Goal: Task Accomplishment & Management: Complete application form

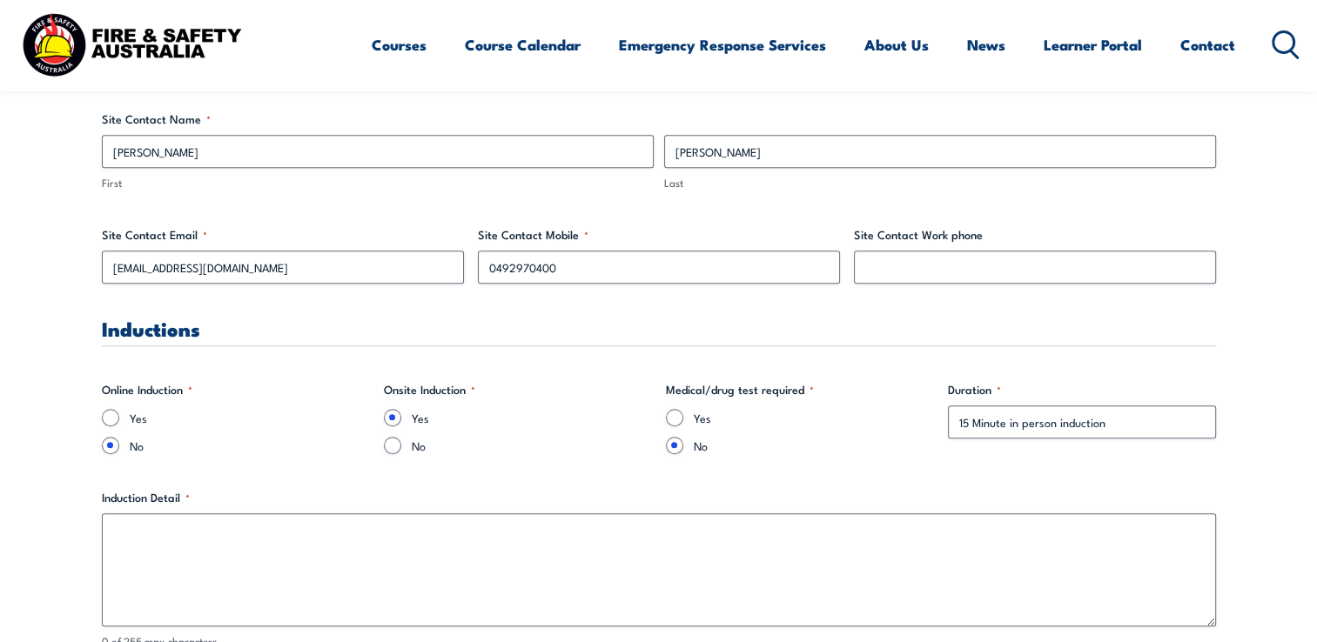
scroll to position [1045, 0]
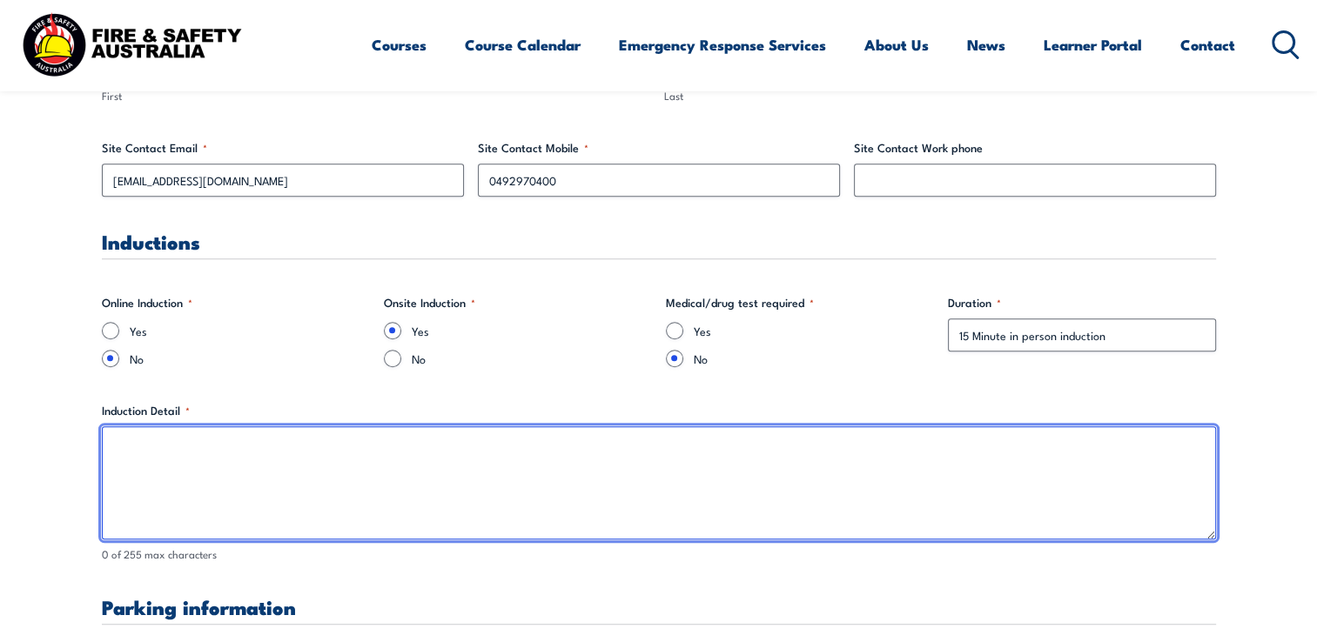
click at [380, 465] on textarea "Induction Detail *" at bounding box center [659, 483] width 1114 height 113
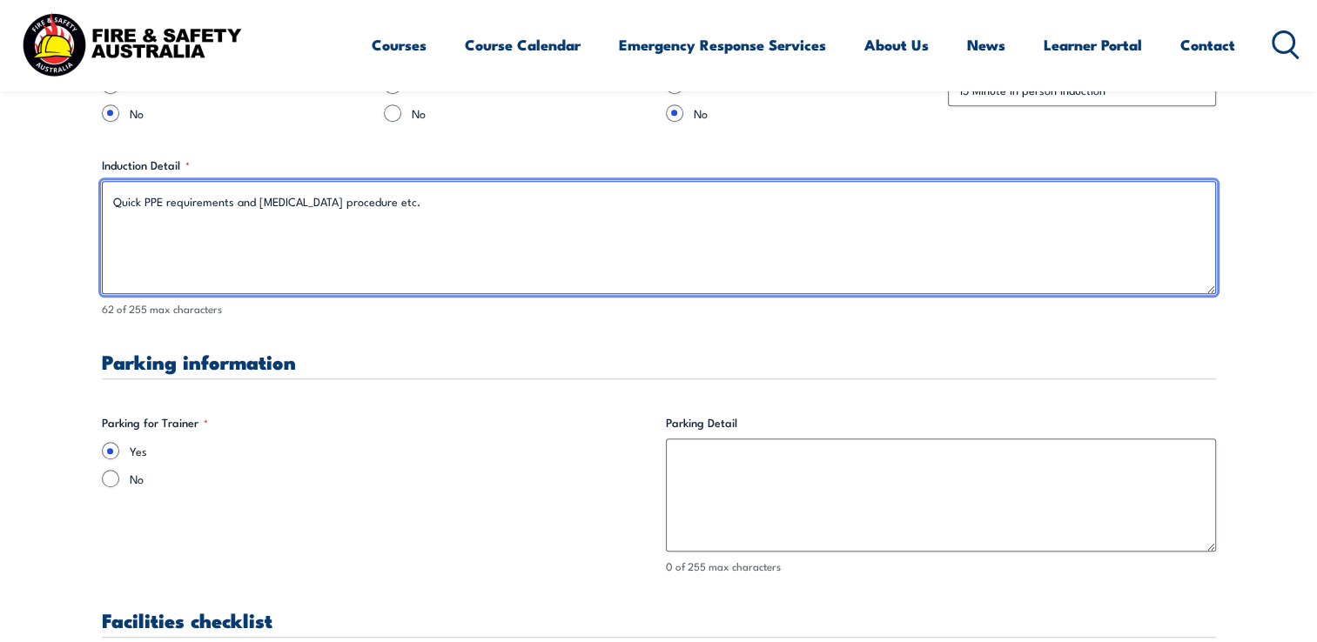
scroll to position [1393, 0]
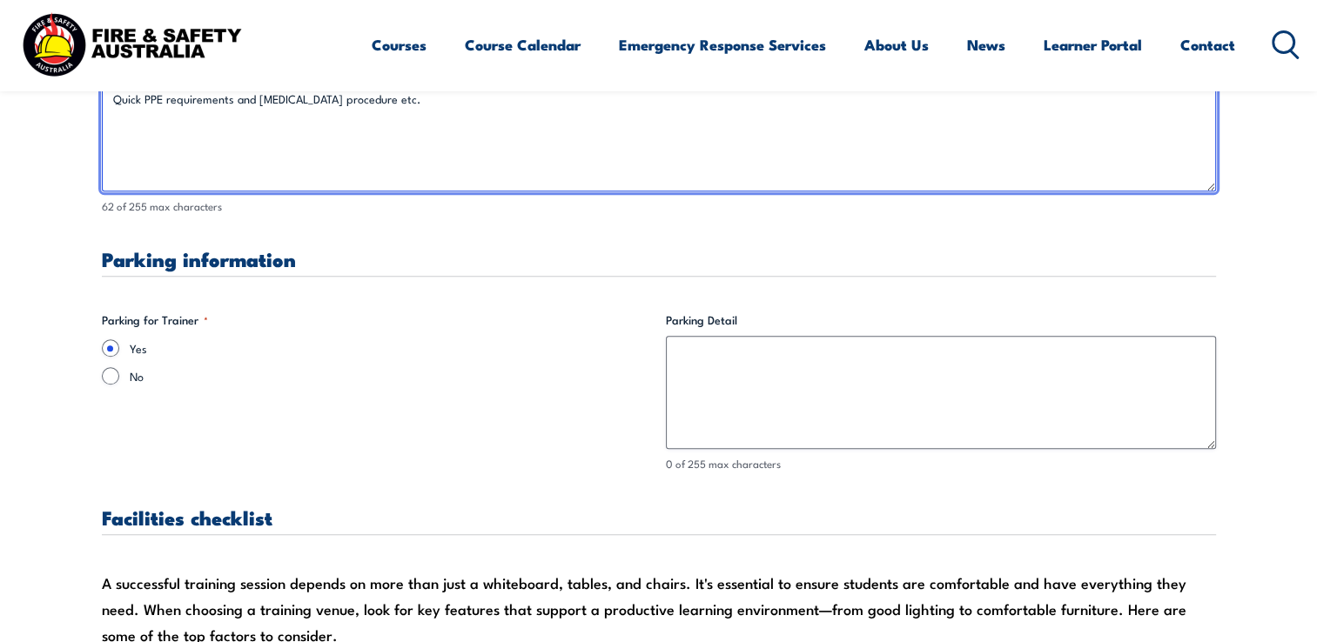
type textarea "Quick PPE requirements and [MEDICAL_DATA] procedure etc."
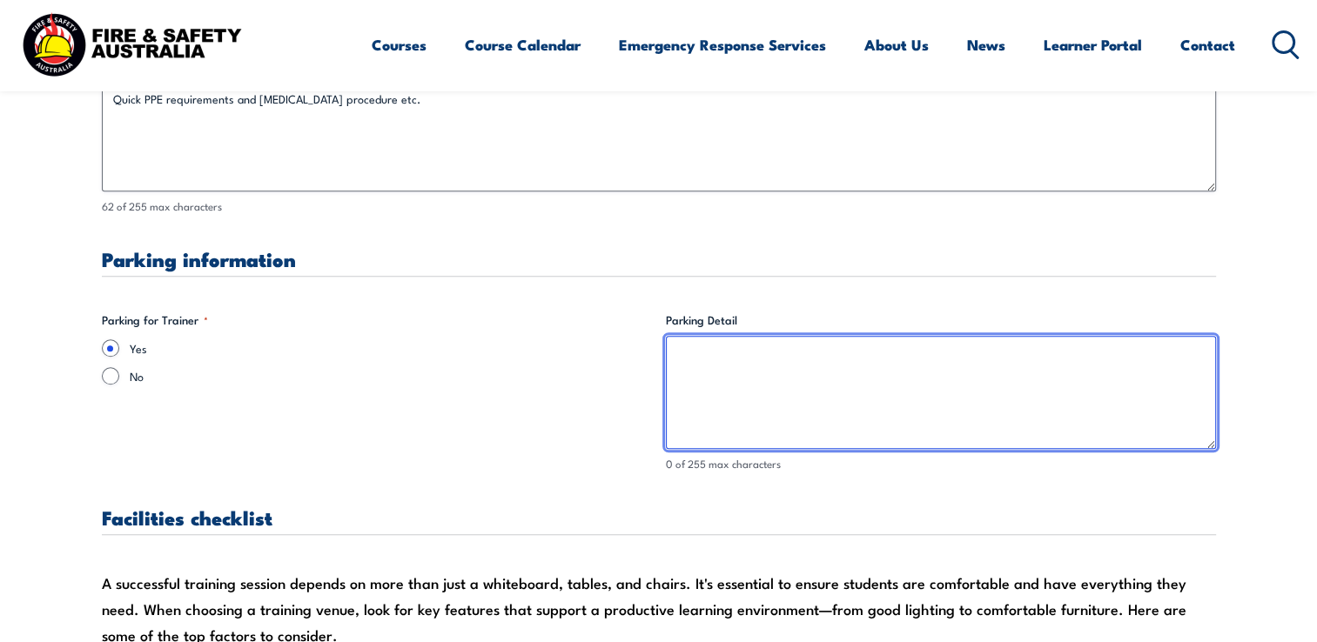
click at [778, 350] on textarea "Parking Detail" at bounding box center [941, 392] width 550 height 113
click at [778, 383] on textarea "Parking Detail" at bounding box center [941, 392] width 550 height 113
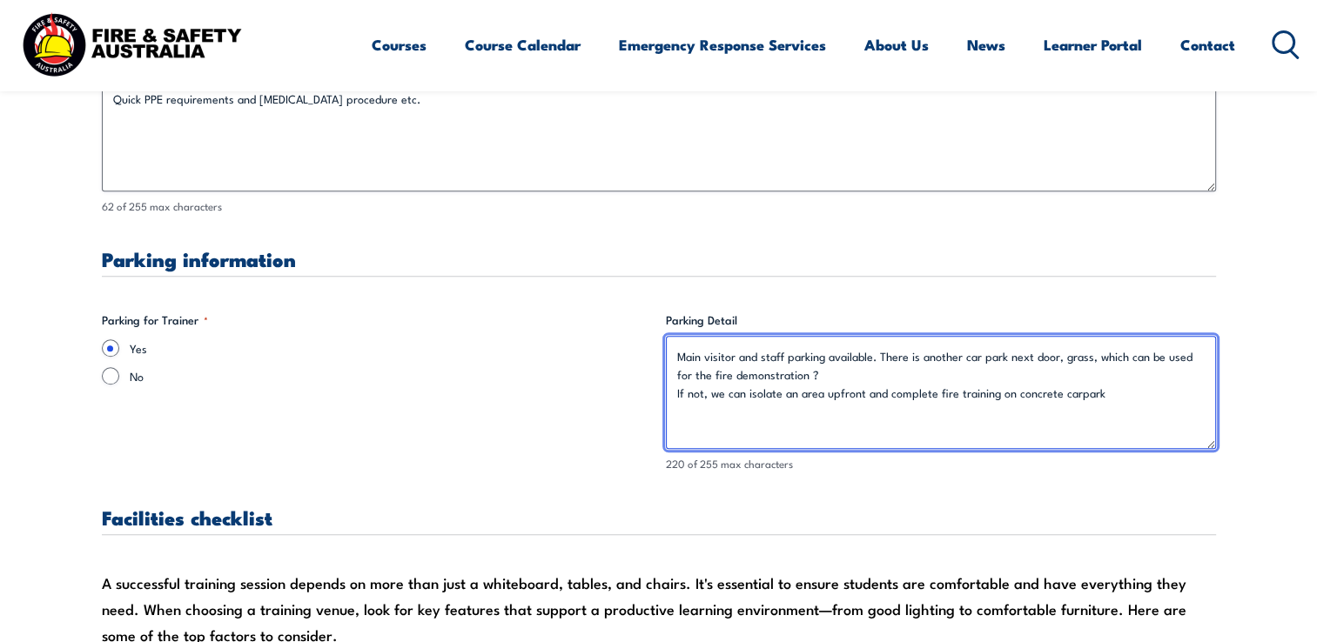
click at [1119, 395] on textarea "Main visitor and staff parking available. There is another car park next door, …" at bounding box center [941, 392] width 550 height 113
click at [962, 377] on textarea "Main visitor and staff parking available. There is another car park next door, …" at bounding box center [941, 392] width 550 height 113
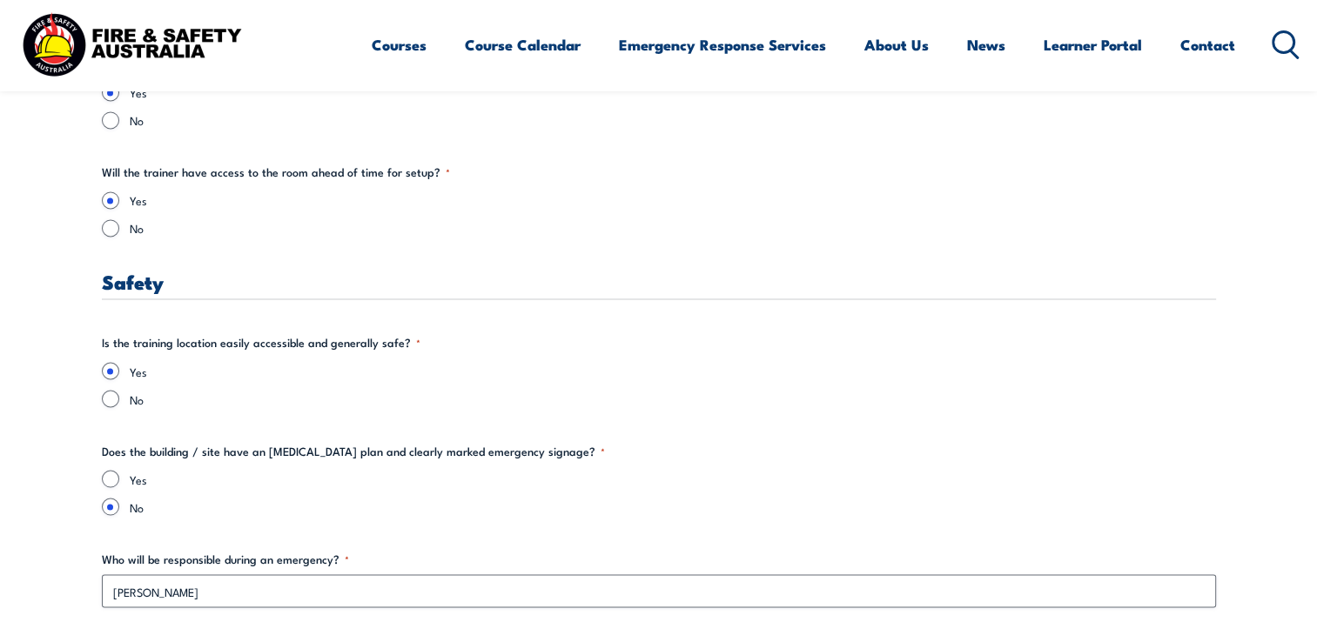
scroll to position [2960, 0]
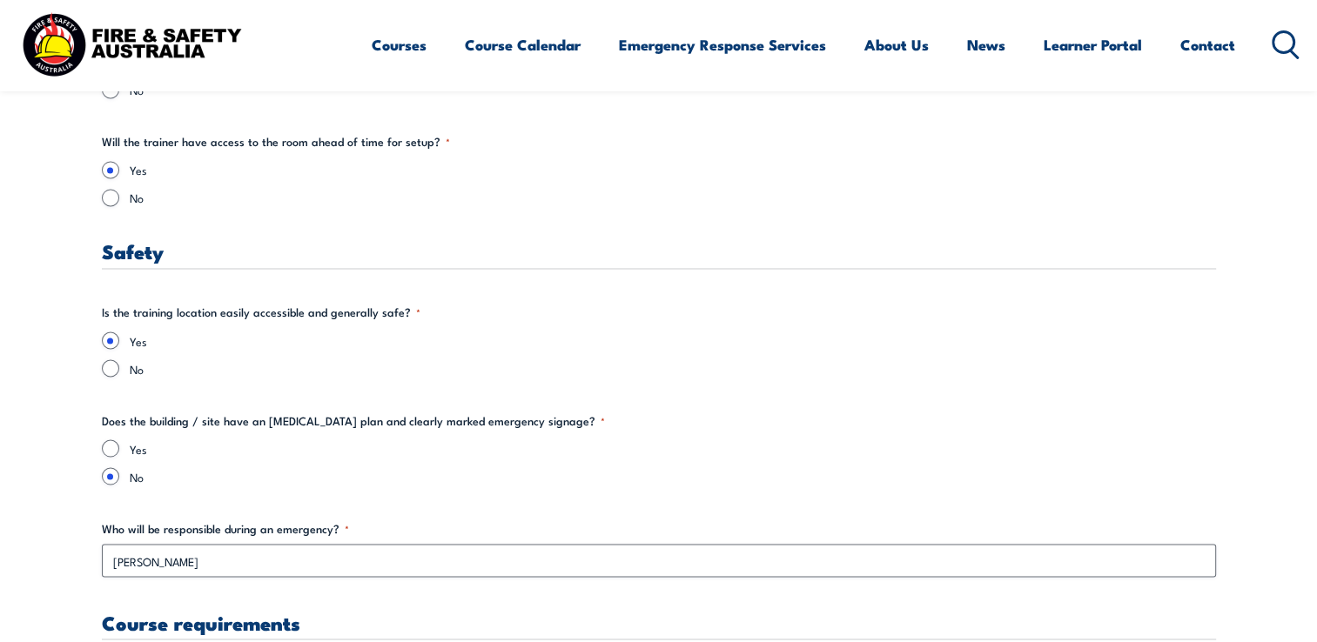
type textarea "Main visitor and staff parking available. There is another car park next door, …"
click at [111, 446] on input "Yes" at bounding box center [110, 448] width 17 height 17
radio input "true"
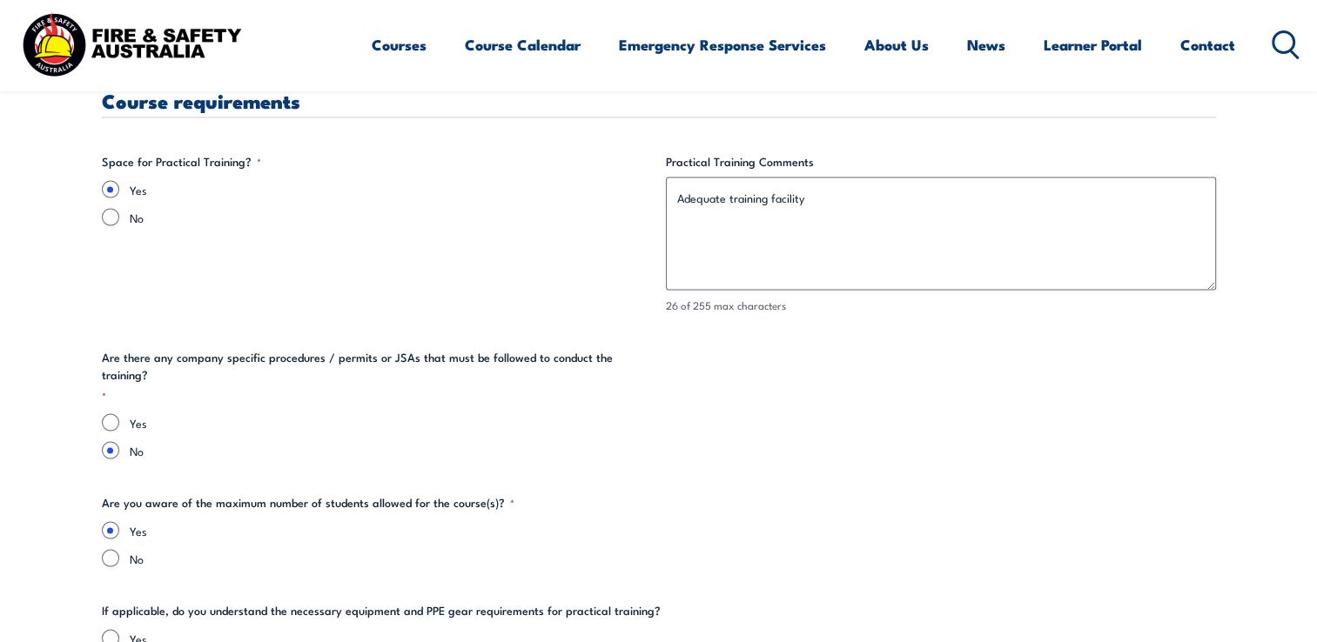
scroll to position [3482, 0]
click at [111, 414] on input "Yes" at bounding box center [110, 422] width 17 height 17
radio input "true"
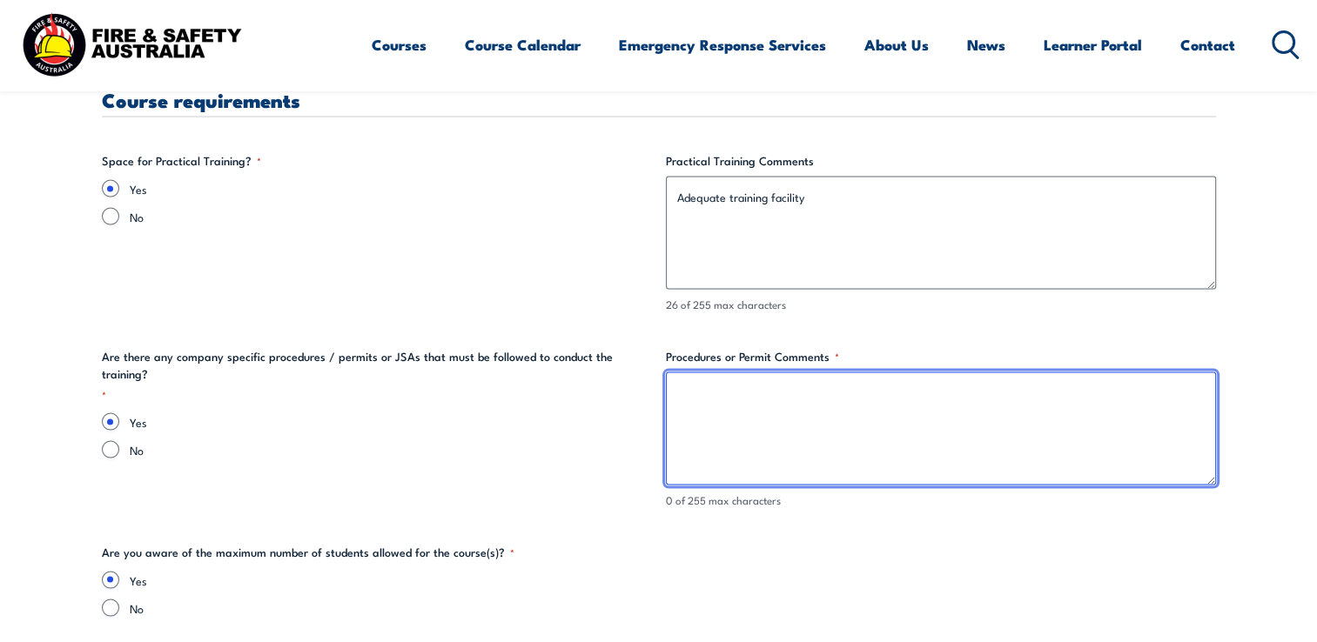
click at [679, 414] on textarea "Procedures or Permit Comments *" at bounding box center [941, 429] width 550 height 113
type textarea "G"
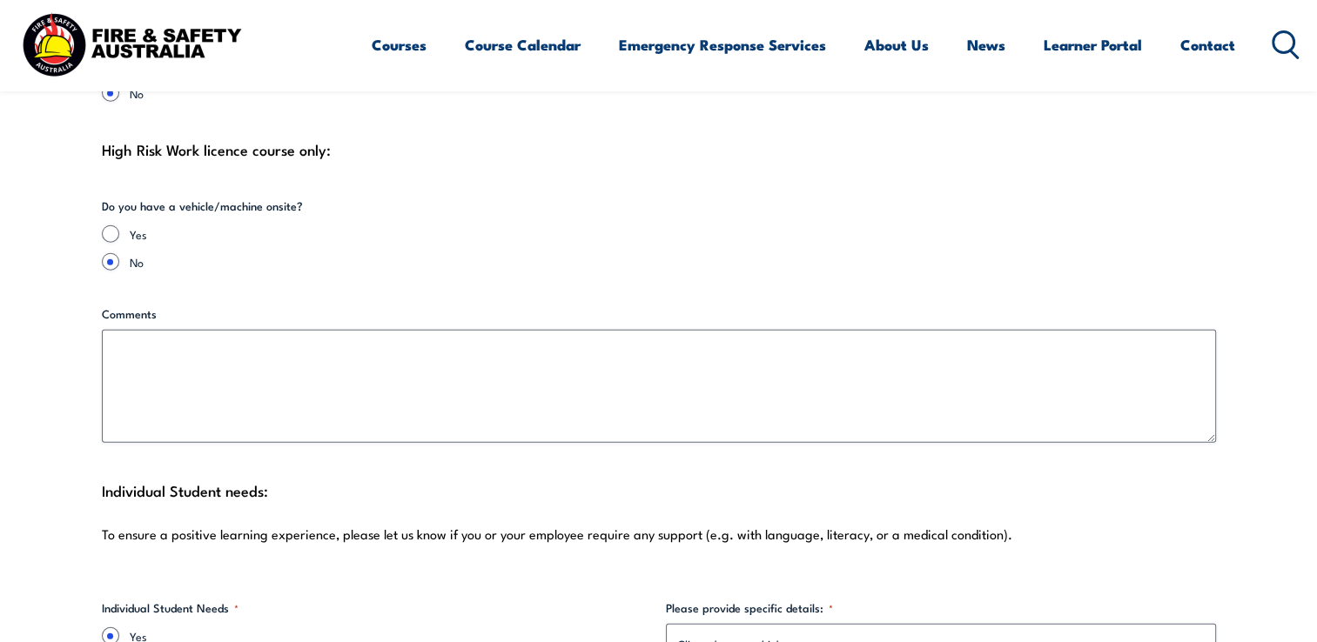
scroll to position [4440, 0]
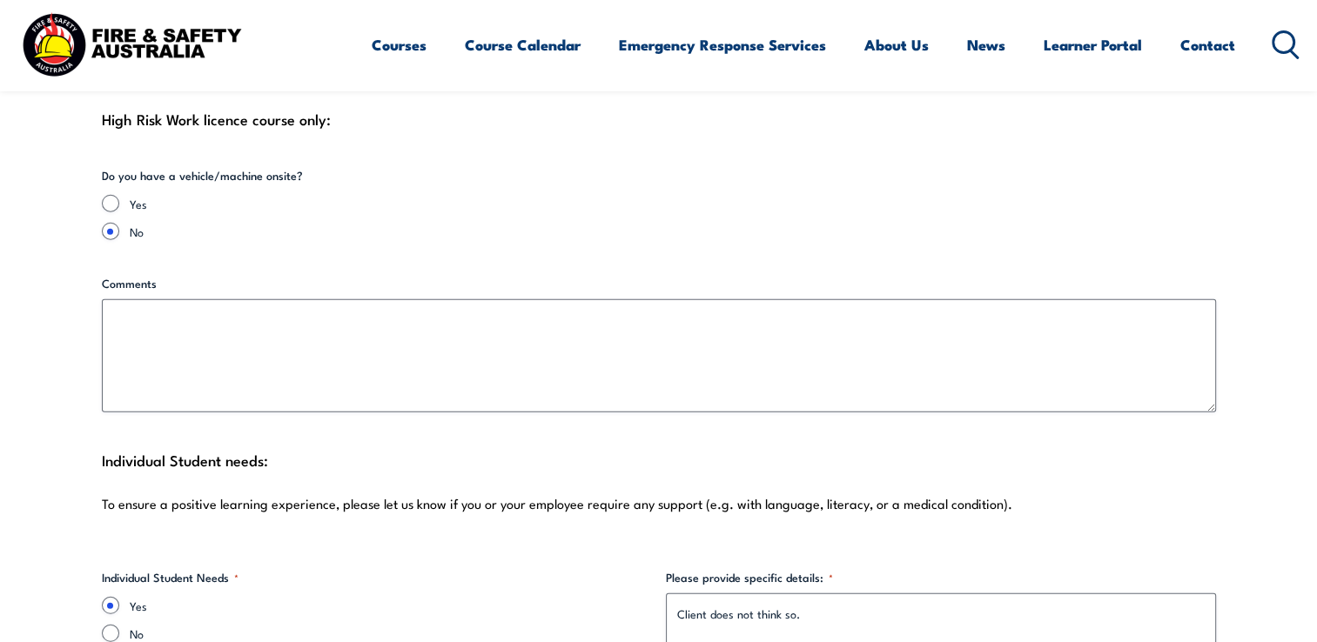
type textarea "Nutworks JSA form which we can fill out on site quick."
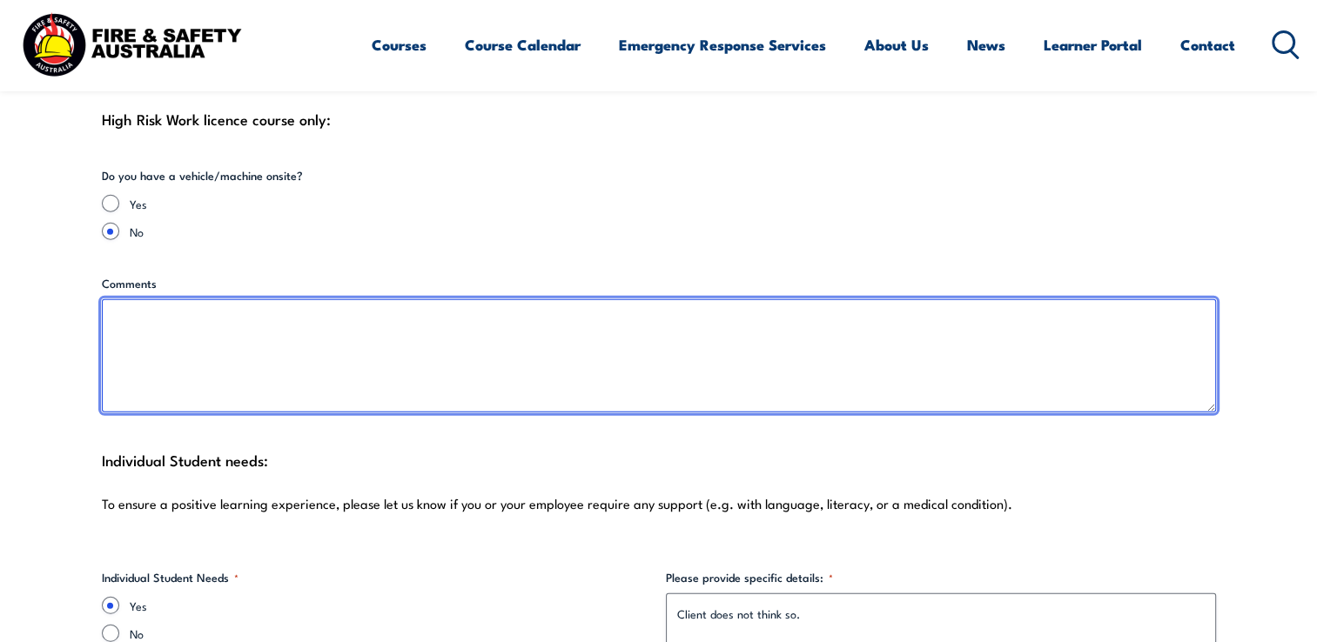
click at [507, 331] on textarea "Comments" at bounding box center [659, 355] width 1114 height 113
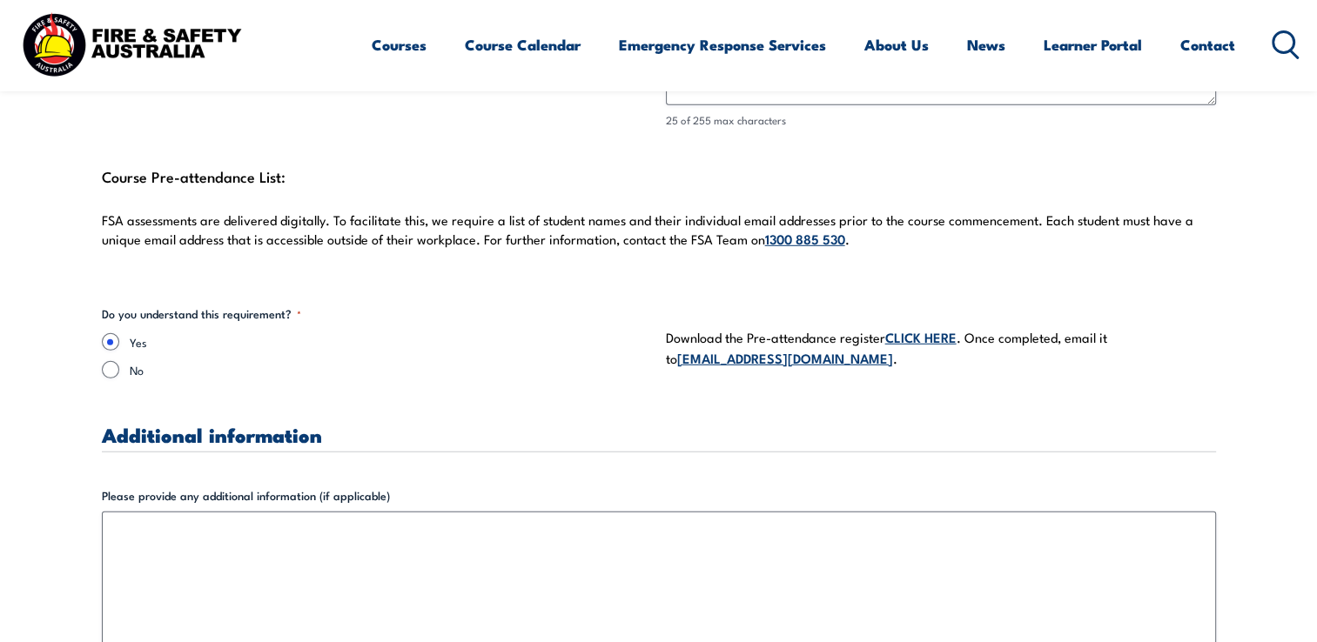
scroll to position [5136, 0]
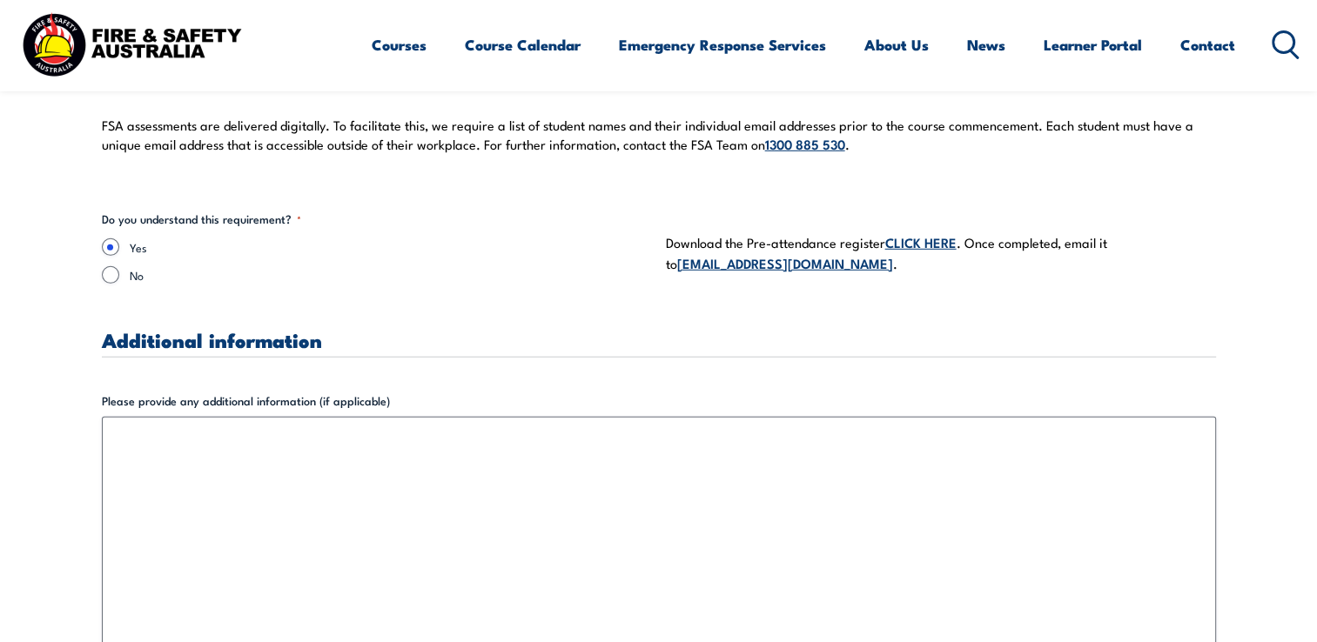
click at [924, 242] on link "CLICK HERE" at bounding box center [920, 241] width 71 height 19
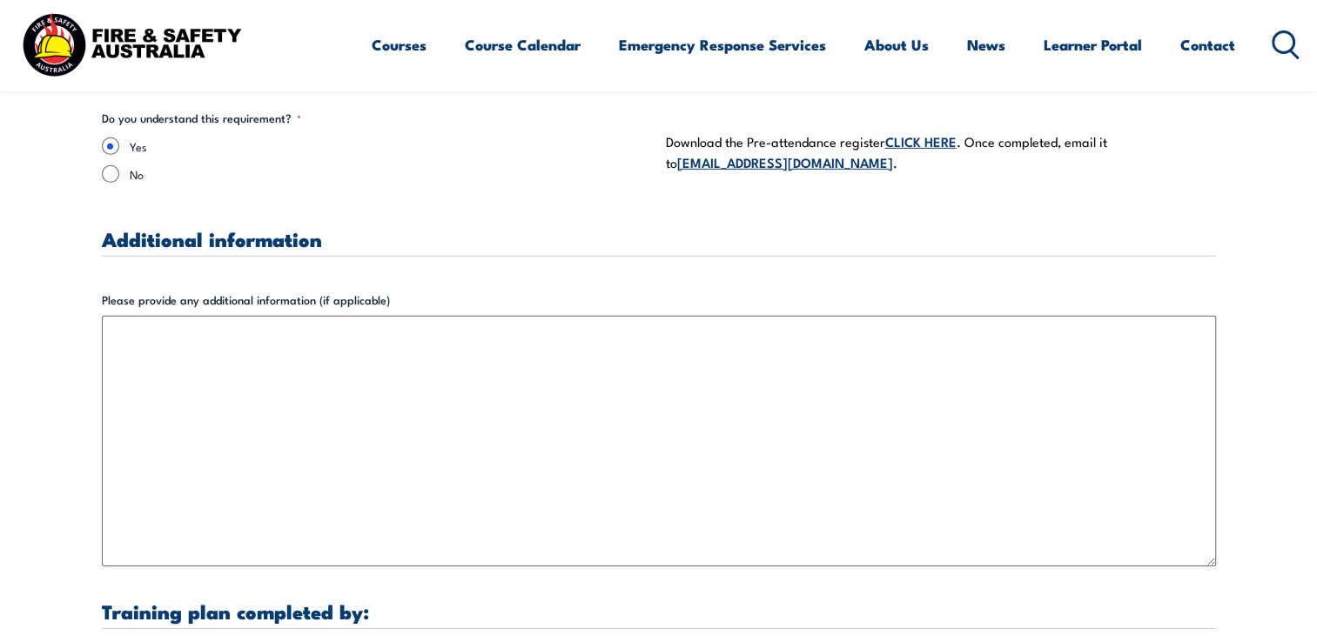
scroll to position [5223, 0]
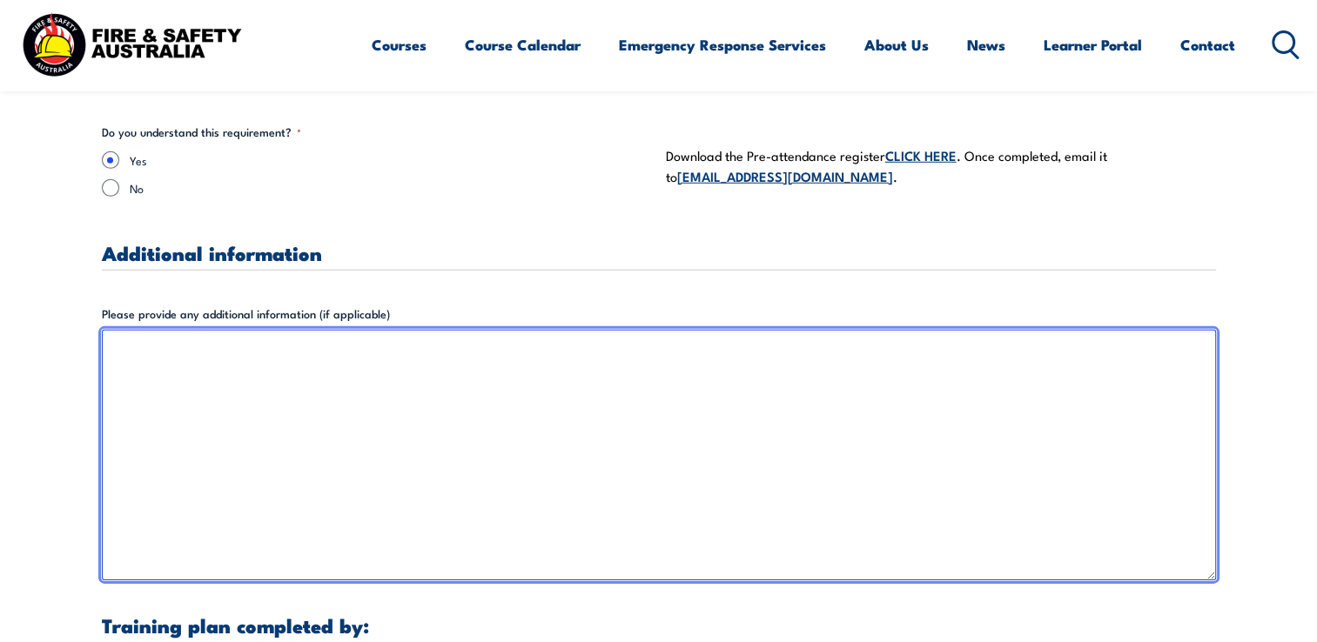
click at [393, 399] on textarea "Please provide any additional information (if applicable)" at bounding box center [659, 455] width 1114 height 251
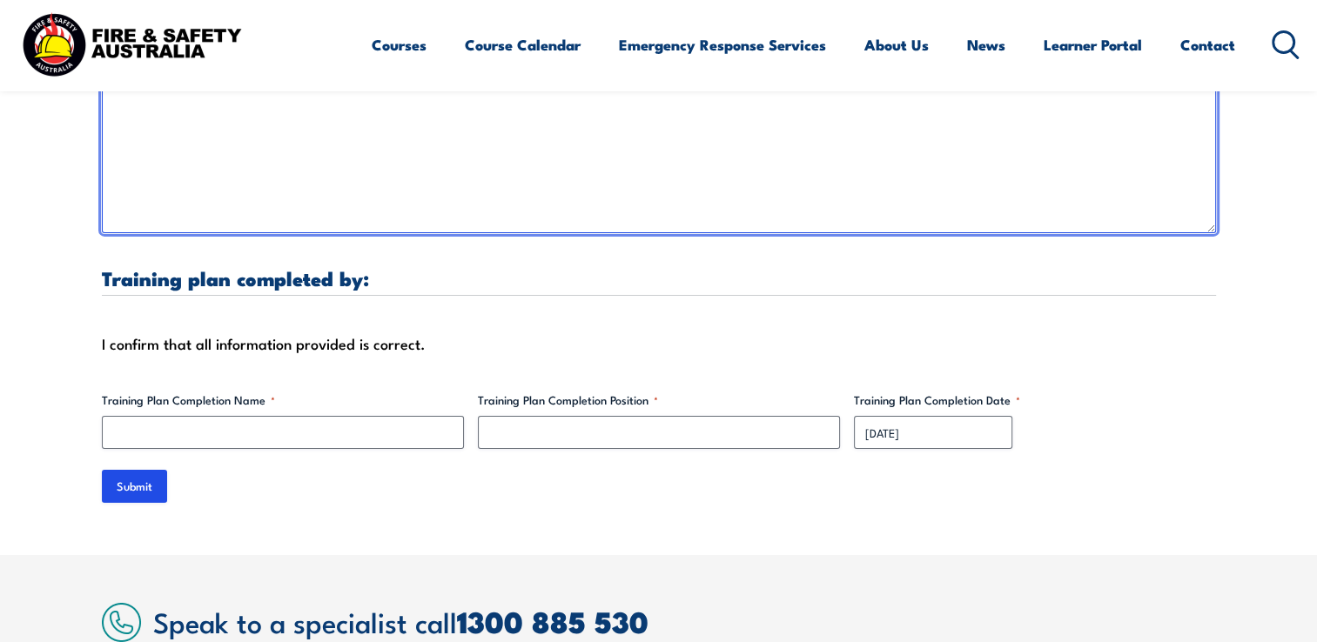
scroll to position [5572, 0]
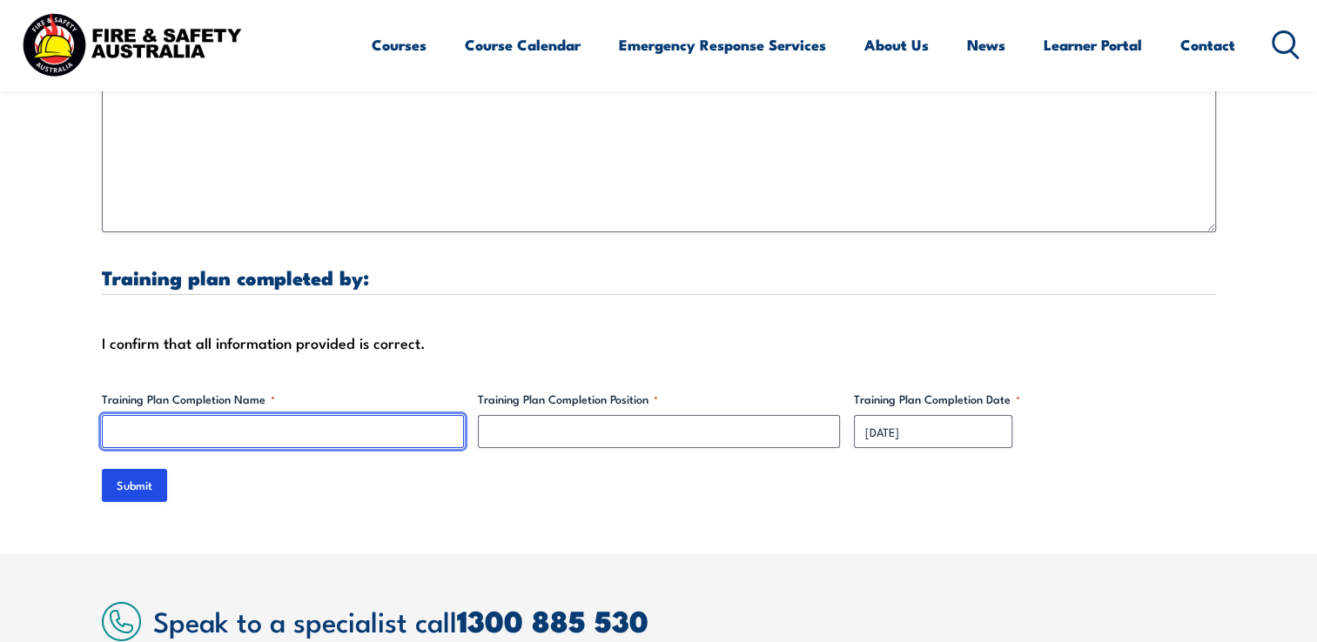
click at [387, 425] on input "Training Plan Completion Name *" at bounding box center [283, 431] width 362 height 33
type input "[PERSON_NAME]"
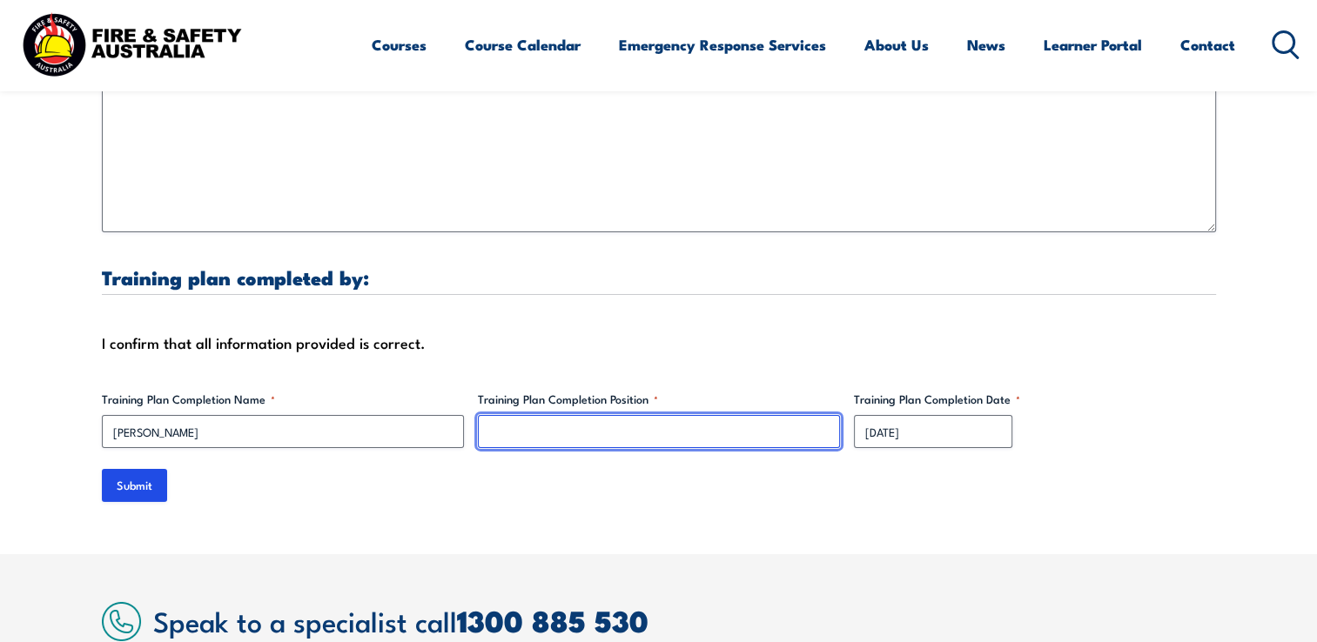
click at [708, 439] on input "Training Plan Completion Position *" at bounding box center [659, 431] width 362 height 33
type input "QA/WHS Manager"
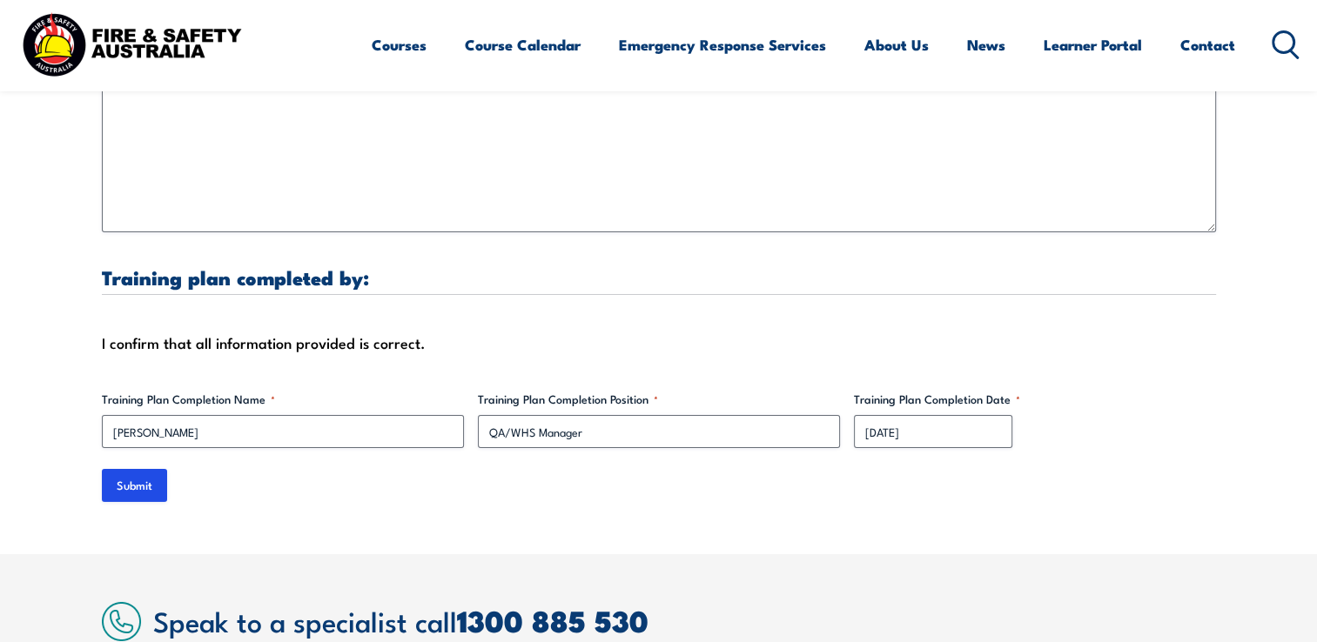
click at [1089, 394] on label "Training Plan Completion Date *" at bounding box center [1035, 399] width 362 height 17
click at [1012, 415] on input "[DATE]" at bounding box center [933, 431] width 158 height 33
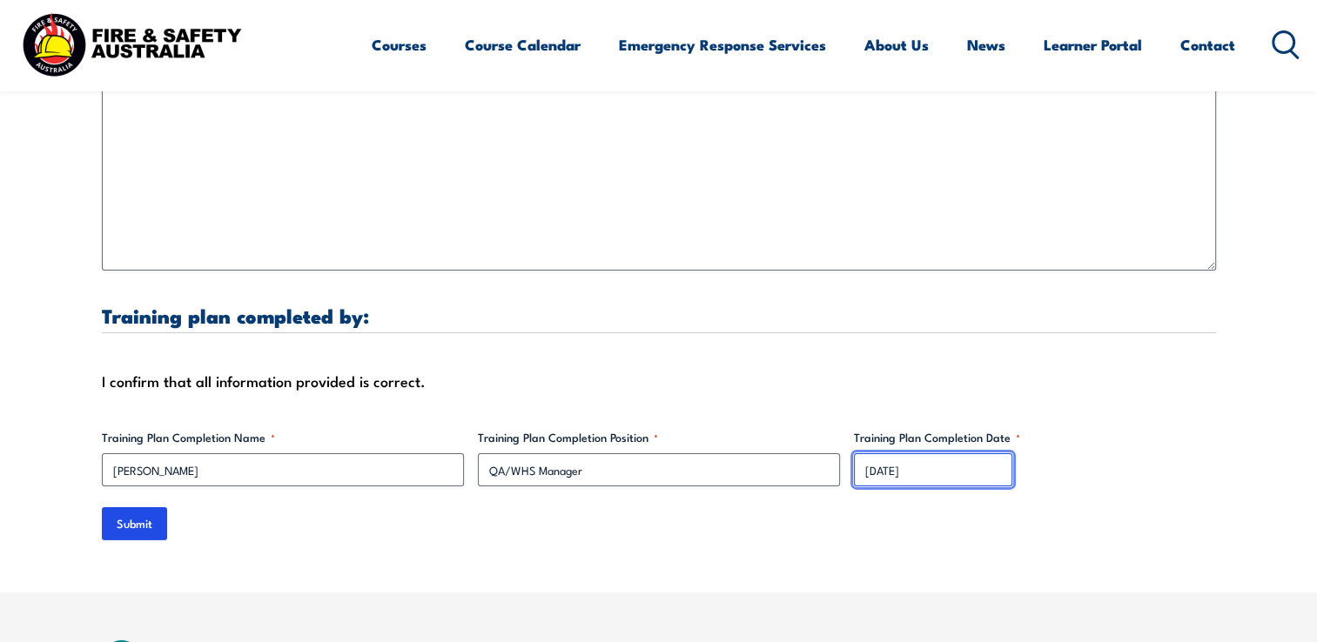
scroll to position [5398, 0]
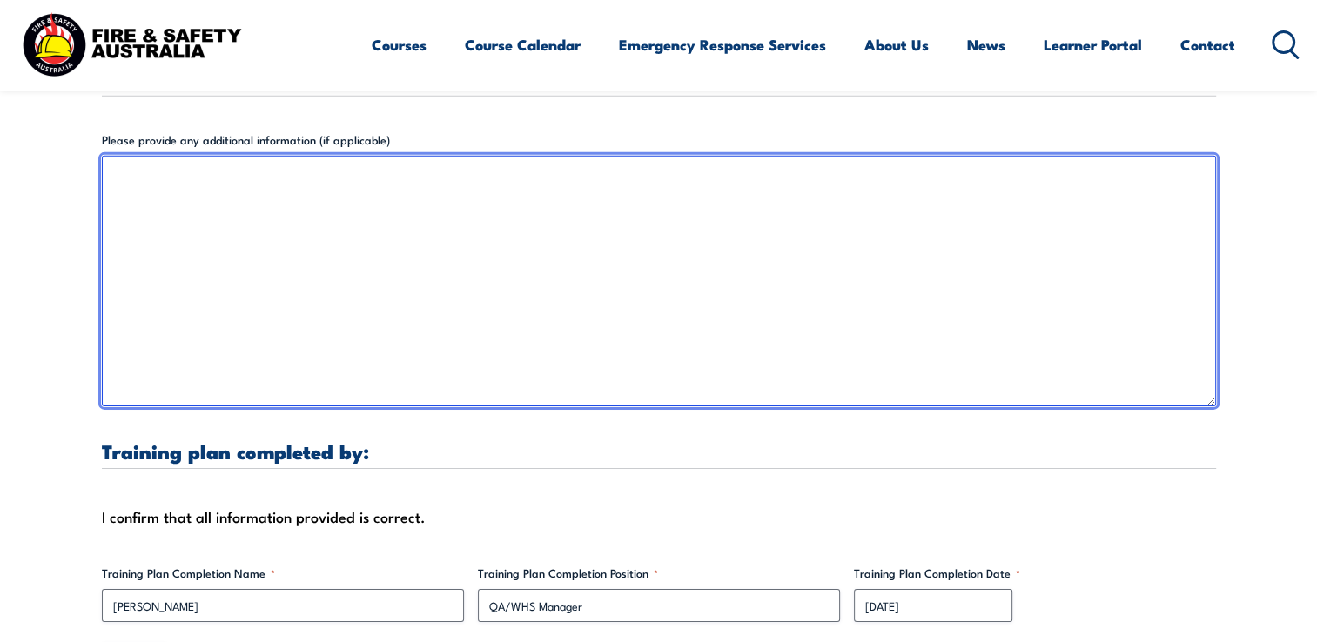
click at [296, 235] on textarea "Please provide any additional information (if applicable)" at bounding box center [659, 281] width 1114 height 251
click at [254, 172] on textarea "will email the pre" at bounding box center [659, 281] width 1114 height 251
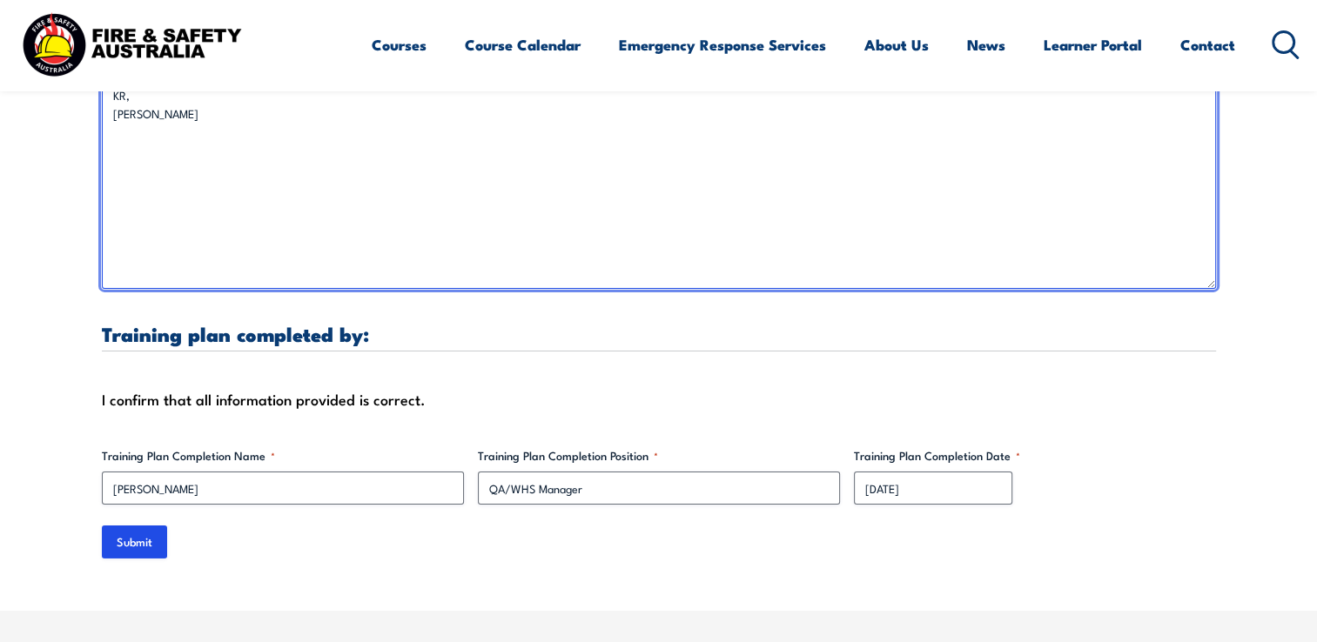
scroll to position [5746, 0]
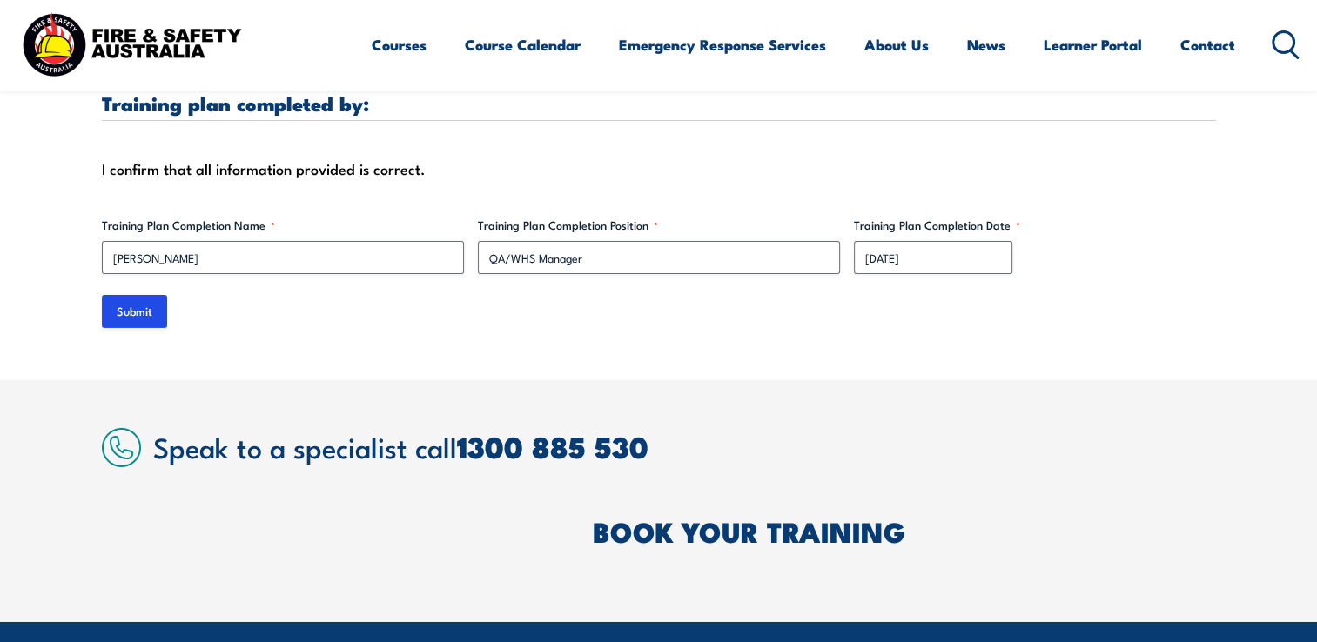
type textarea "will email the pre-attendance list shortly KR, [PERSON_NAME]"
click at [1182, 272] on div "[DATE] DD slash MM slash YYYY" at bounding box center [1035, 257] width 362 height 33
click at [310, 322] on div "Submit" at bounding box center [659, 311] width 1114 height 33
click at [162, 312] on input "Submit" at bounding box center [134, 311] width 65 height 33
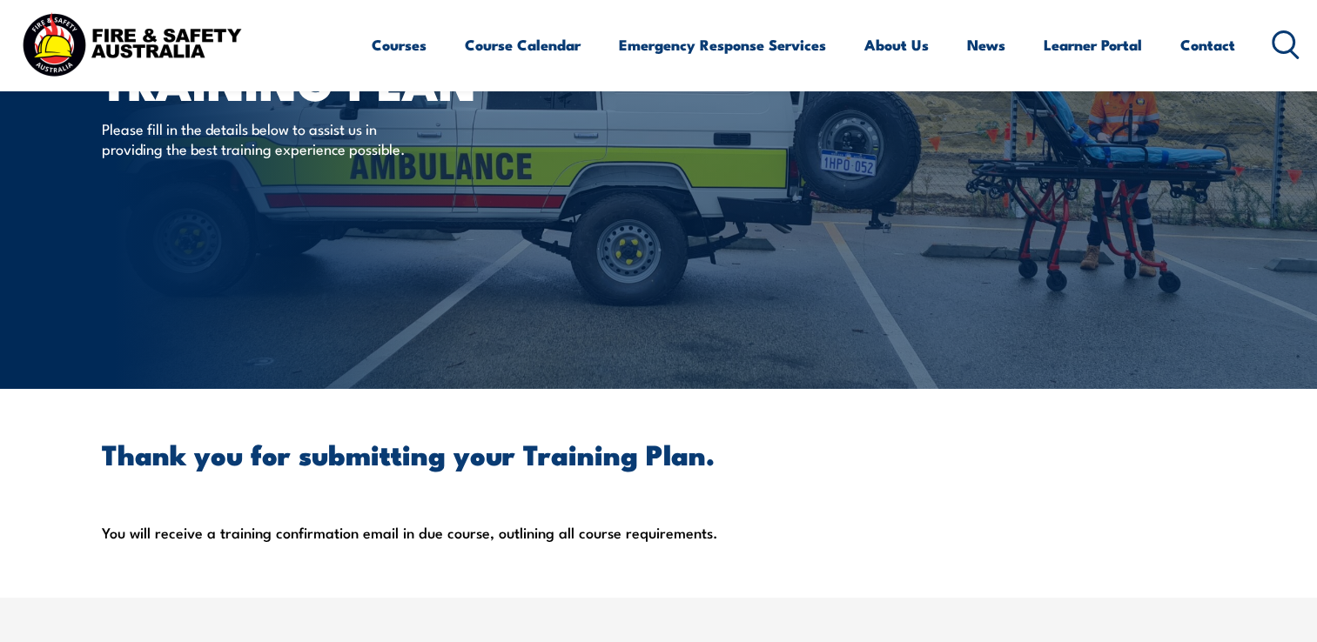
scroll to position [174, 0]
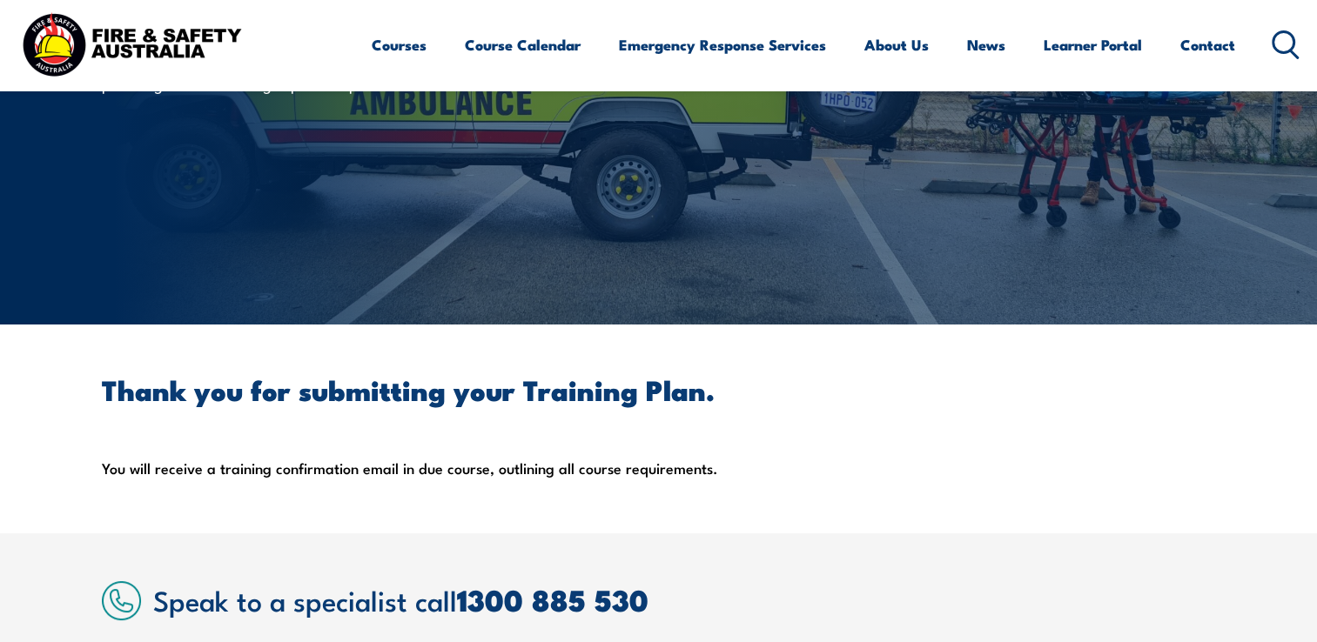
click at [804, 420] on div "Thank you for submitting your Training Plan. You will receive a training confir…" at bounding box center [659, 429] width 1114 height 104
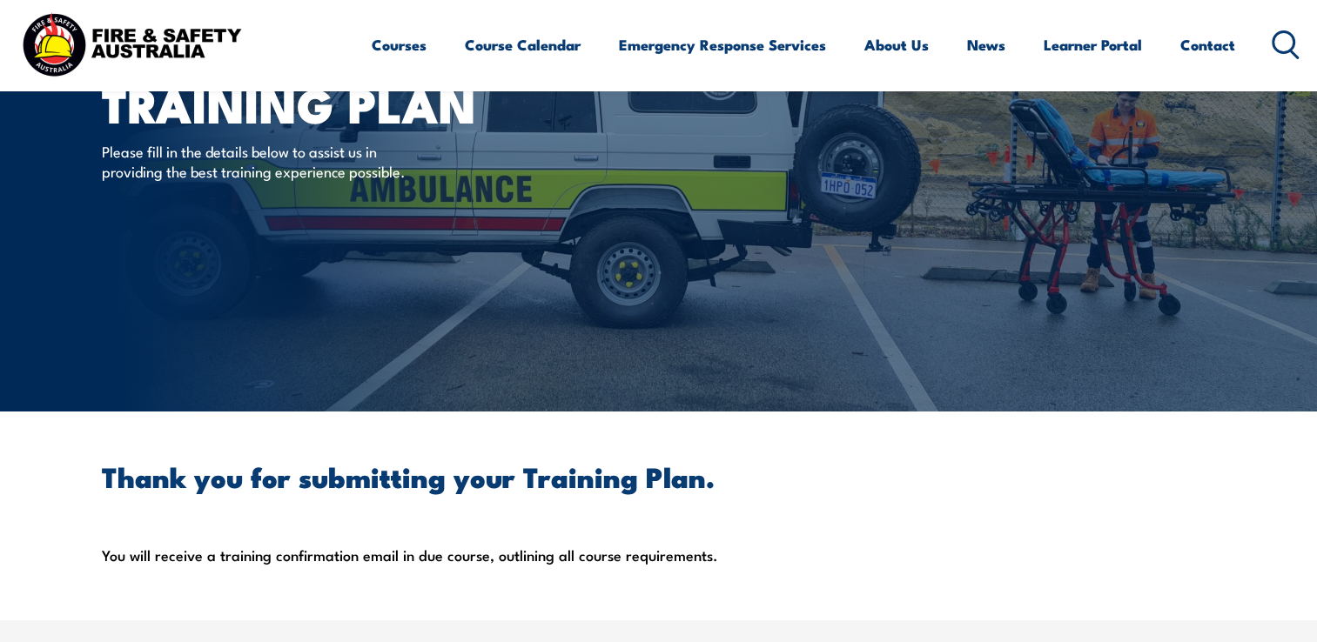
click at [823, 452] on section "Thank you for submitting your Training Plan. You will receive a training confir…" at bounding box center [658, 516] width 1317 height 209
